Goal: Information Seeking & Learning: Learn about a topic

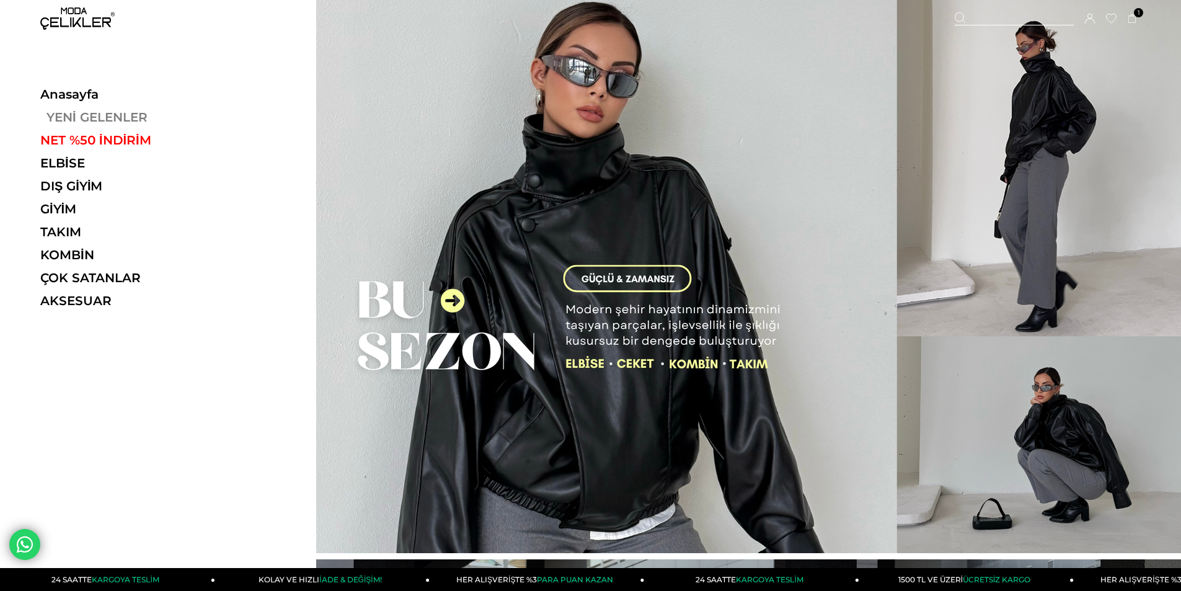
click at [56, 116] on link "YENİ GELENLER" at bounding box center [125, 117] width 171 height 15
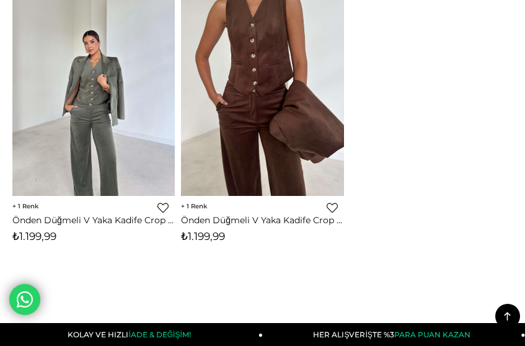
scroll to position [8654, 0]
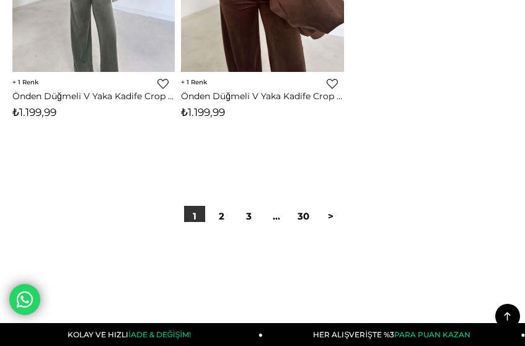
click at [224, 227] on div at bounding box center [262, 261] width 500 height 79
click at [216, 221] on link "2" at bounding box center [221, 216] width 21 height 21
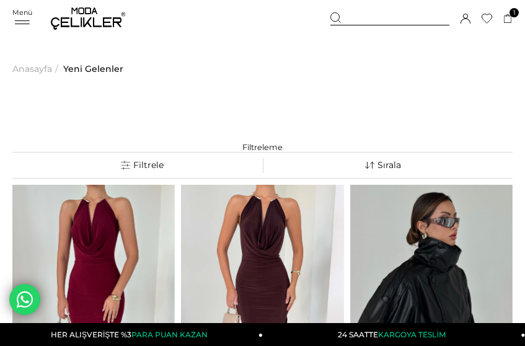
click at [19, 18] on div "Menü" at bounding box center [22, 17] width 20 height 18
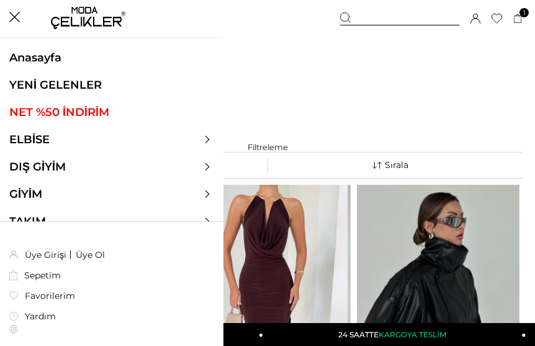
click at [45, 116] on link "NET %50 İNDİRİM" at bounding box center [111, 112] width 223 height 14
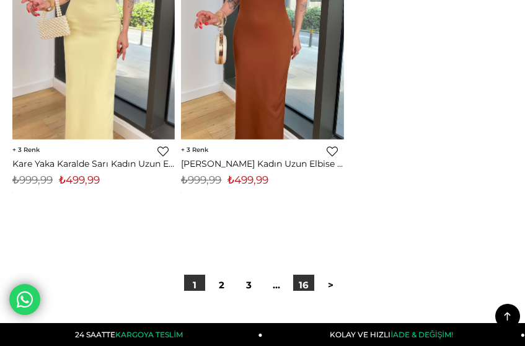
scroll to position [8681, 0]
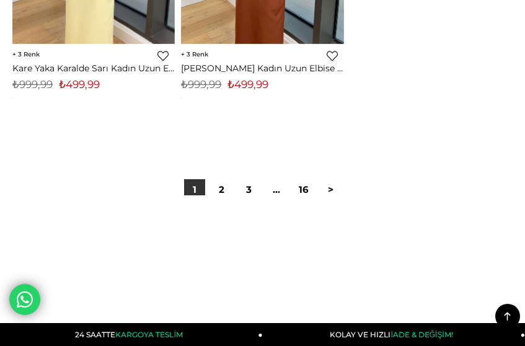
click at [221, 198] on div at bounding box center [262, 234] width 500 height 79
click at [220, 192] on link "2" at bounding box center [221, 189] width 21 height 21
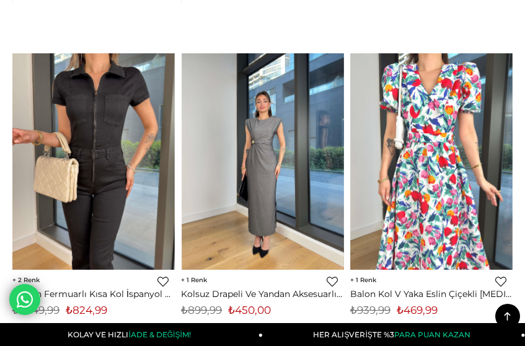
scroll to position [7193, 0]
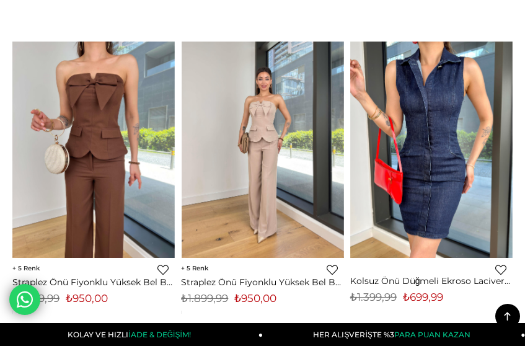
click at [236, 138] on img at bounding box center [262, 150] width 162 height 217
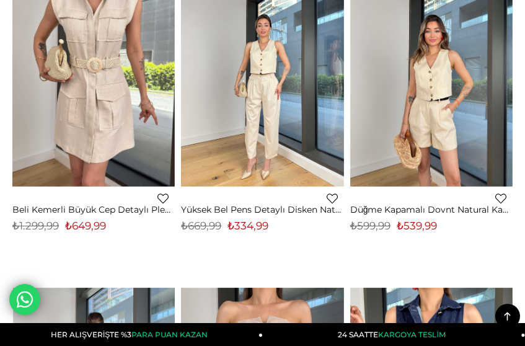
scroll to position [7133, 0]
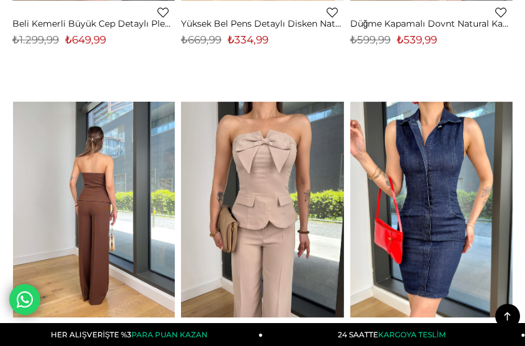
click at [141, 177] on img at bounding box center [94, 210] width 162 height 217
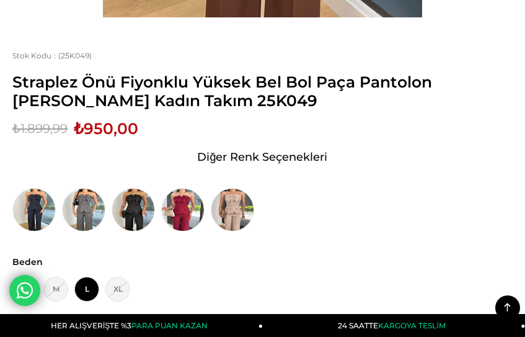
scroll to position [682, 0]
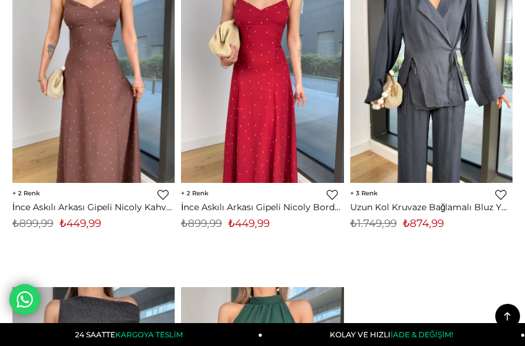
scroll to position [8251, 0]
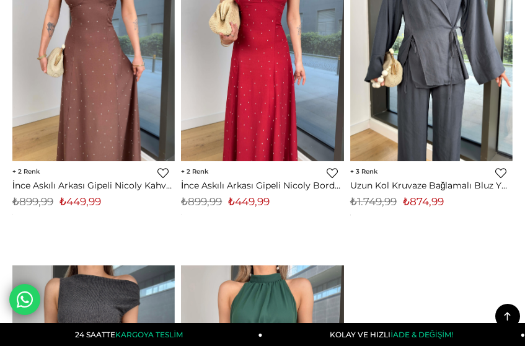
click at [418, 239] on div "‹ › 3 Favorilere Ekle Moda Celikler Uzun Kol Kruvaze Bağlamalı Bluz Yüksek Bel …" at bounding box center [431, 93] width 162 height 296
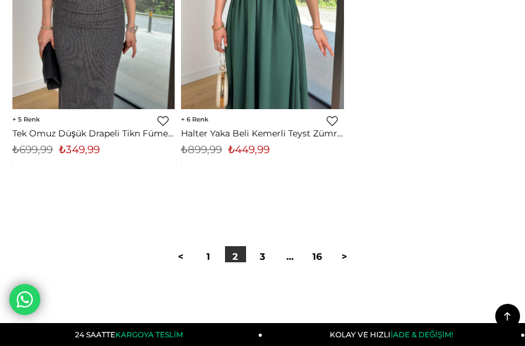
scroll to position [8623, 0]
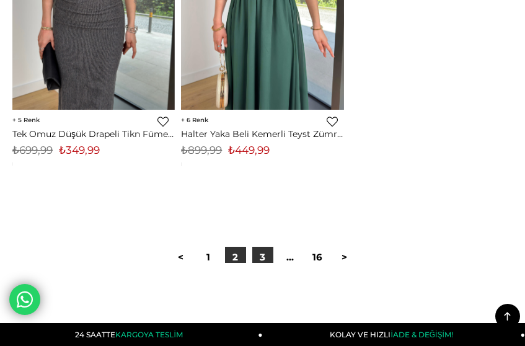
click at [264, 254] on link "3" at bounding box center [262, 257] width 21 height 21
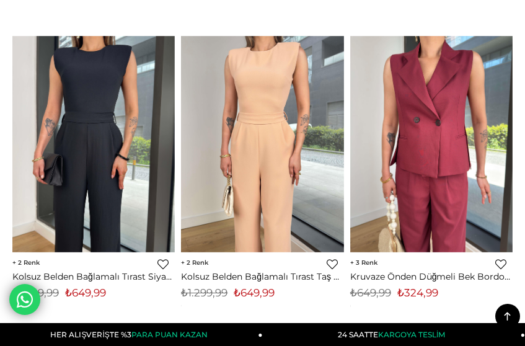
scroll to position [806, 0]
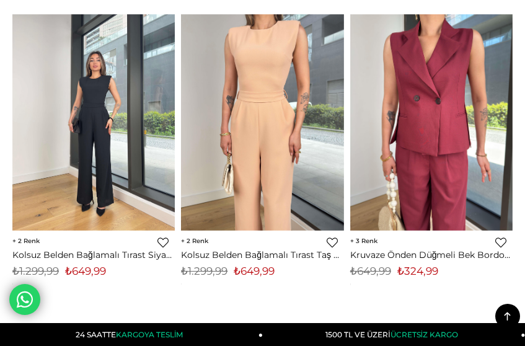
click at [67, 172] on img at bounding box center [93, 122] width 162 height 217
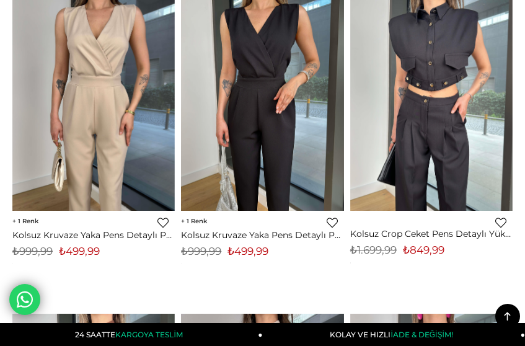
scroll to position [4346, 0]
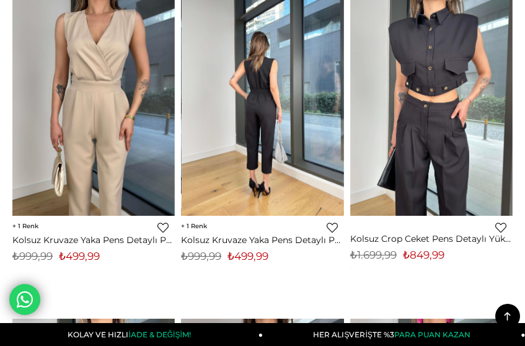
click at [301, 112] on link at bounding box center [263, 107] width 162 height 216
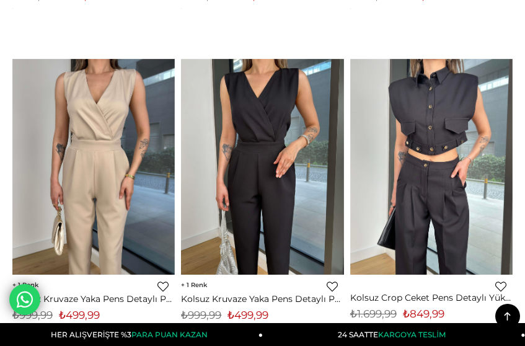
scroll to position [4346, 0]
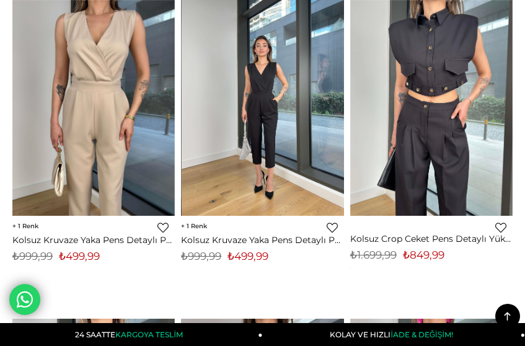
click at [289, 100] on img at bounding box center [263, 108] width 162 height 217
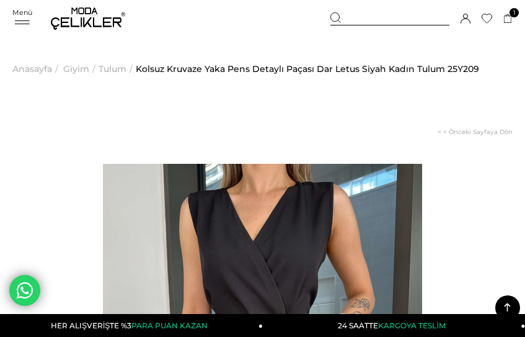
scroll to position [644, 0]
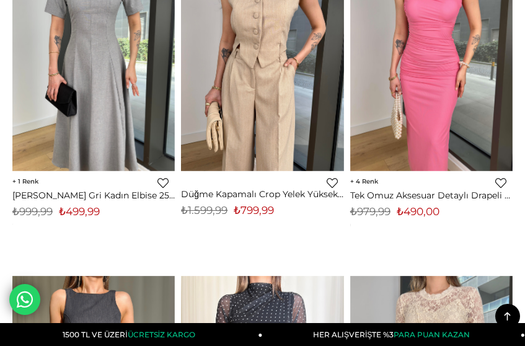
scroll to position [6516, 0]
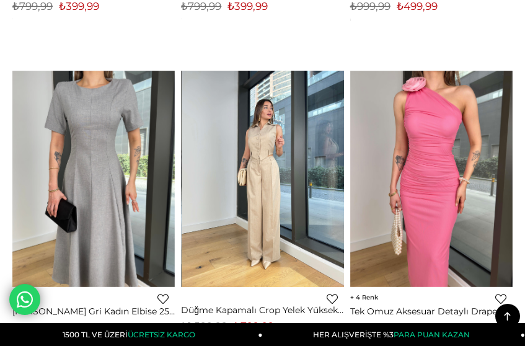
click at [290, 130] on link at bounding box center [263, 179] width 162 height 216
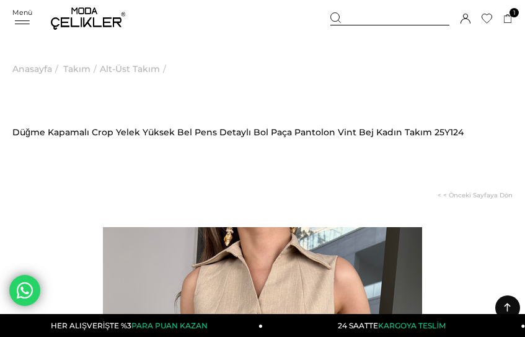
scroll to position [309, 0]
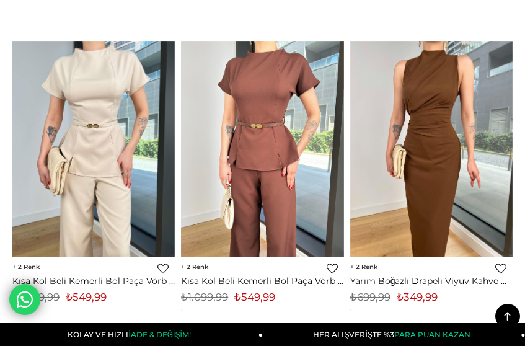
scroll to position [7207, 0]
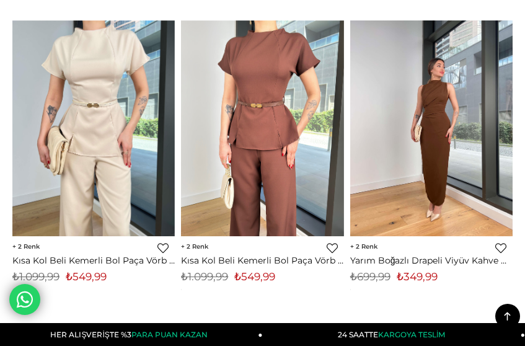
click at [414, 131] on link at bounding box center [431, 128] width 162 height 216
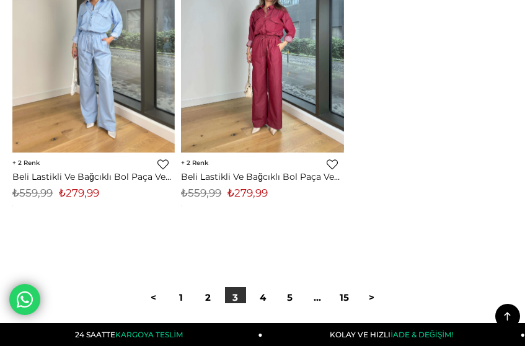
scroll to position [8716, 0]
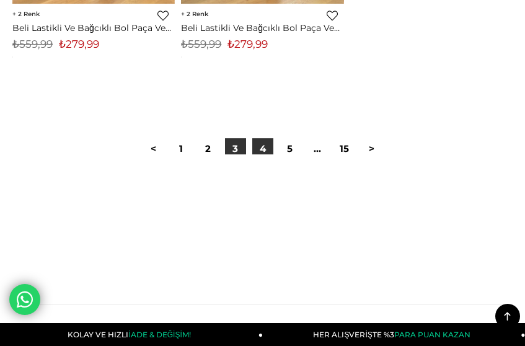
click at [260, 153] on link "4" at bounding box center [262, 148] width 21 height 21
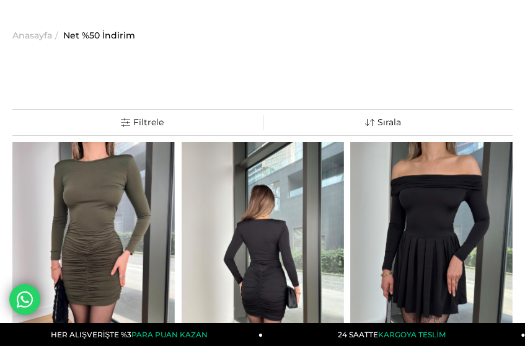
scroll to position [124, 0]
